Goal: Information Seeking & Learning: Understand process/instructions

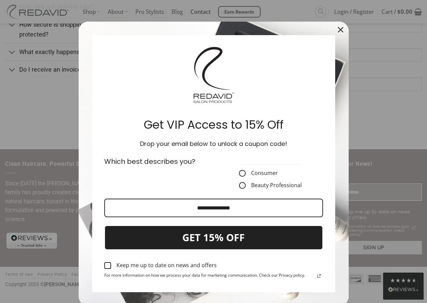
scroll to position [275, 0]
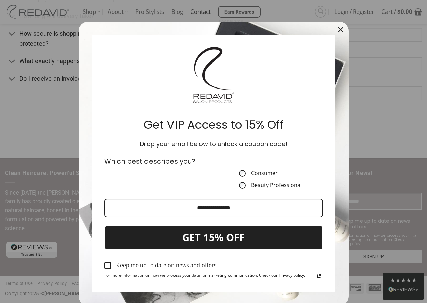
click at [335, 33] on div "Close" at bounding box center [340, 29] width 11 height 11
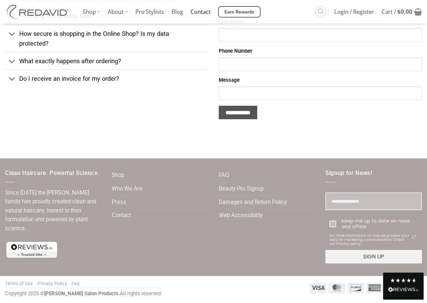
click at [204, 12] on link "Contact" at bounding box center [200, 12] width 20 height 24
click at [80, 125] on div "Frequently Asked Questions Please read our FAQ before sending us a message. Wha…" at bounding box center [107, 33] width 214 height 218
click at [45, 286] on ul "Terms of Use Privacy Policy FAQ" at bounding box center [83, 284] width 157 height 7
click at [49, 284] on link "Privacy Policy" at bounding box center [51, 283] width 29 height 5
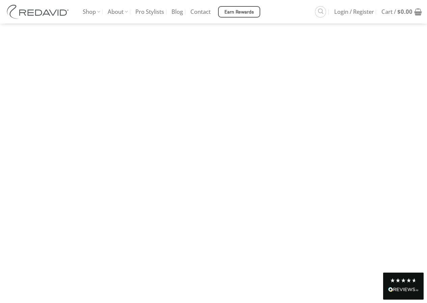
scroll to position [4513, 0]
